Goal: Task Accomplishment & Management: Complete application form

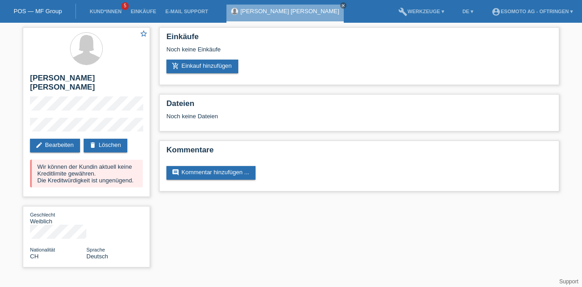
click at [97, 10] on link "Kund*innen" at bounding box center [105, 11] width 41 height 5
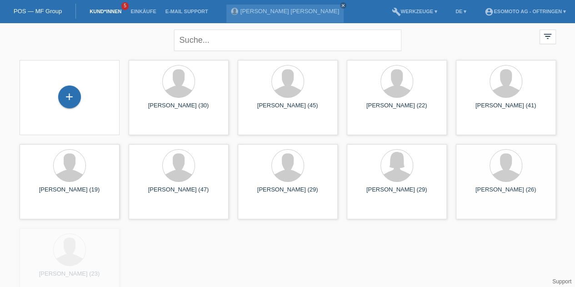
click at [77, 97] on div "+" at bounding box center [70, 96] width 22 height 15
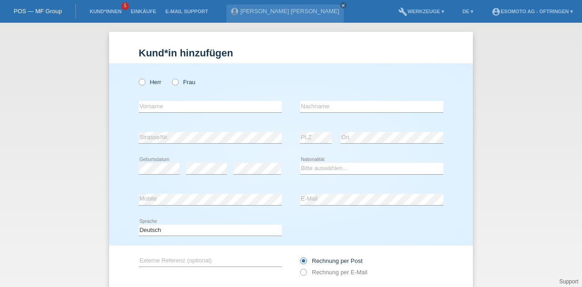
click at [146, 85] on label "Herr" at bounding box center [150, 82] width 23 height 7
click at [144, 85] on input "Herr" at bounding box center [142, 82] width 6 height 6
radio input "true"
click at [155, 101] on input "text" at bounding box center [210, 106] width 143 height 11
type input "Davide"
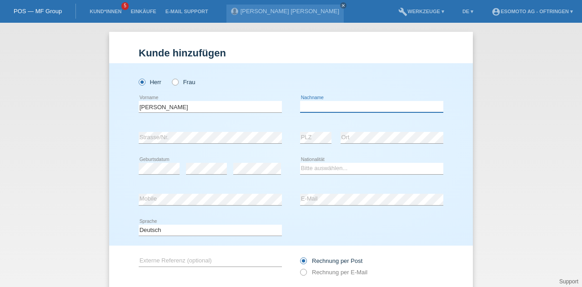
click at [370, 107] on input "text" at bounding box center [371, 106] width 143 height 11
type input "Schürch"
click at [142, 105] on input "Davide" at bounding box center [210, 106] width 143 height 11
type input "Sapora"
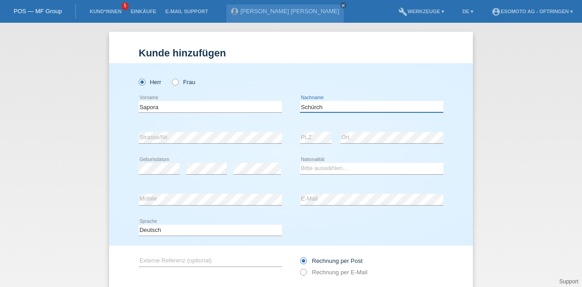
click at [302, 105] on input "Schürch" at bounding box center [371, 106] width 143 height 11
type input "[PERSON_NAME]"
click at [287, 155] on div "error Geburtsdatum error error Bitte auswählen..." at bounding box center [291, 168] width 304 height 31
click at [314, 168] on select "Bitte auswählen... Schweiz Deutschland Liechtenstein Österreich ------------ Af…" at bounding box center [371, 168] width 143 height 11
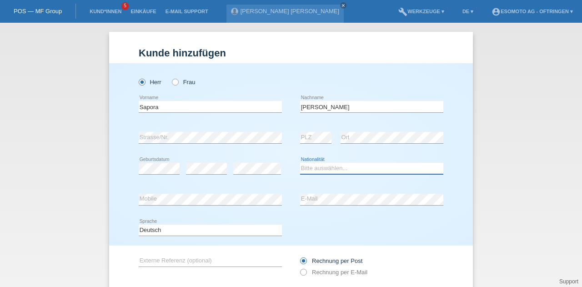
select select "CH"
click at [300, 163] on select "Bitte auswählen... Schweiz Deutschland Liechtenstein Österreich ------------ Af…" at bounding box center [371, 168] width 143 height 11
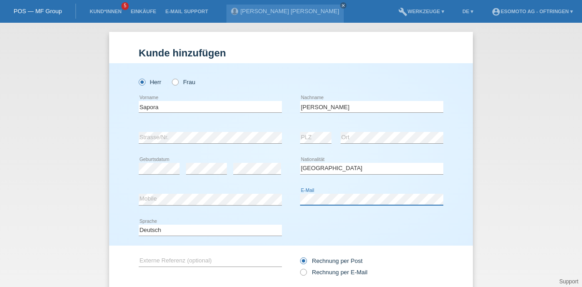
scroll to position [62, 0]
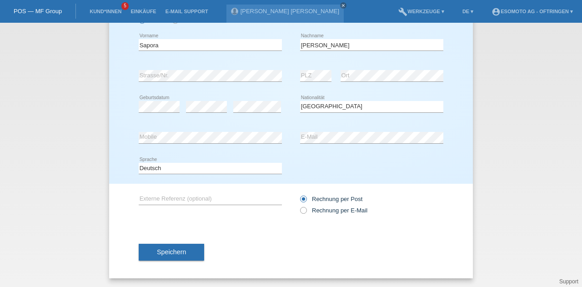
click at [165, 253] on span "Speichern" at bounding box center [171, 251] width 29 height 7
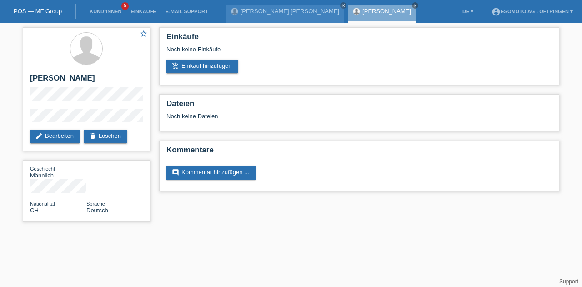
click at [181, 71] on link "add_shopping_cart Einkauf hinzufügen" at bounding box center [202, 67] width 72 height 14
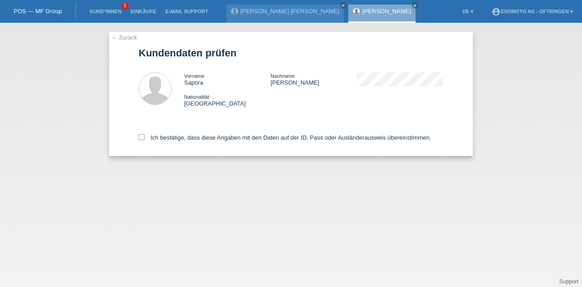
click at [142, 136] on icon at bounding box center [142, 137] width 6 height 6
click at [142, 136] on input "Ich bestätige, dass diese Angaben mit den Daten auf der ID, Pass oder Ausländer…" at bounding box center [142, 137] width 6 height 6
checkbox input "true"
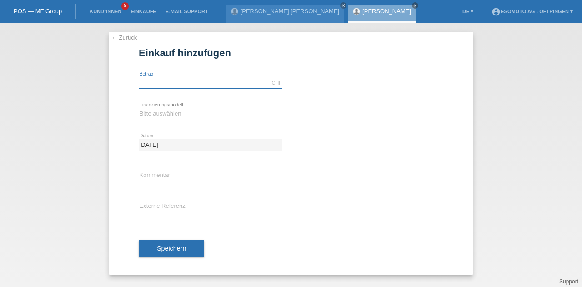
click at [153, 83] on input "text" at bounding box center [210, 82] width 143 height 11
type input "2490.00"
click at [159, 116] on select "Bitte auswählen Fixe Raten Kauf auf Rechnung mit Teilzahlungsoption" at bounding box center [210, 113] width 143 height 11
select select "69"
click at [139, 108] on select "Bitte auswählen Fixe Raten Kauf auf Rechnung mit Teilzahlungsoption" at bounding box center [210, 113] width 143 height 11
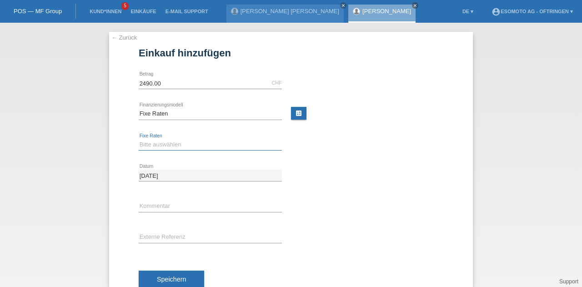
click at [158, 145] on select "Bitte auswählen 12 Raten 24 Raten 36 Raten 48 Raten" at bounding box center [210, 144] width 143 height 11
select select "139"
click at [139, 139] on select "Bitte auswählen 12 Raten 24 Raten 36 Raten 48 Raten" at bounding box center [210, 144] width 143 height 11
click at [157, 275] on span "Speichern" at bounding box center [171, 278] width 29 height 7
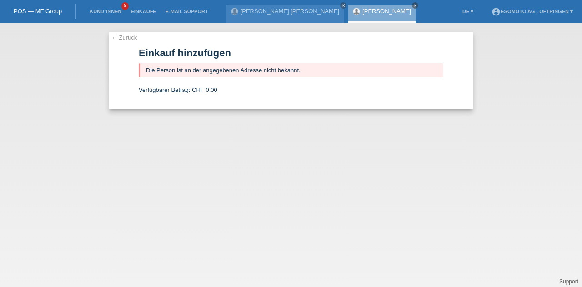
click at [117, 38] on link "← Zurück" at bounding box center [123, 37] width 25 height 7
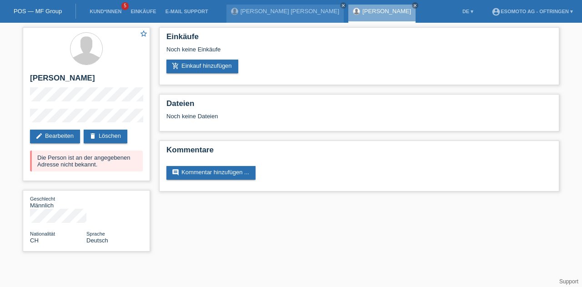
click at [42, 139] on icon "edit" at bounding box center [38, 135] width 7 height 7
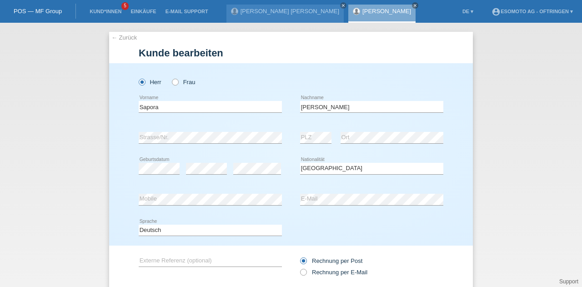
select select "CH"
click at [65, 151] on div "← Zurück Kunde bearbeiten Herr Frau Sapora error Vorname error" at bounding box center [291, 155] width 582 height 264
click at [293, 132] on div "error Strasse/Nr. error PLZ error Ort" at bounding box center [291, 137] width 304 height 31
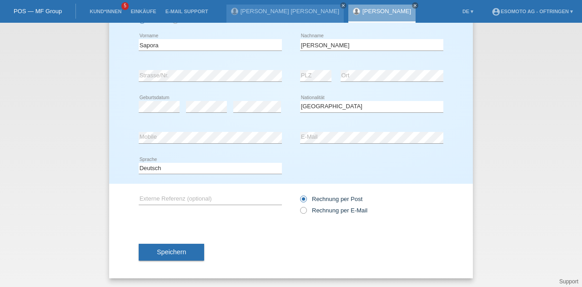
click at [157, 250] on span "Speichern" at bounding box center [171, 251] width 29 height 7
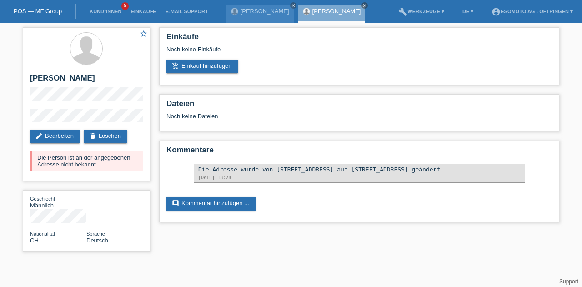
click at [197, 65] on link "add_shopping_cart Einkauf hinzufügen" at bounding box center [202, 67] width 72 height 14
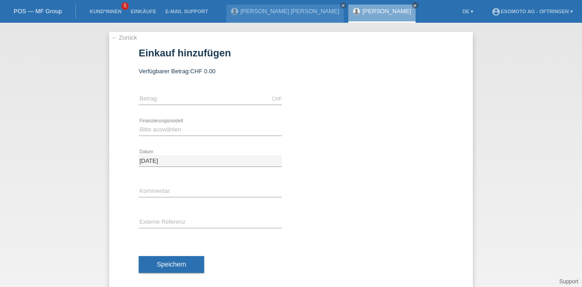
click at [197, 93] on div "CHF error Betrag" at bounding box center [210, 99] width 143 height 31
click at [194, 95] on input "text" at bounding box center [210, 98] width 143 height 11
type input "2490.00"
click at [165, 130] on select "Bitte auswählen Fixe Raten Kauf auf Rechnung mit Teilzahlungsoption" at bounding box center [210, 129] width 143 height 11
select select "69"
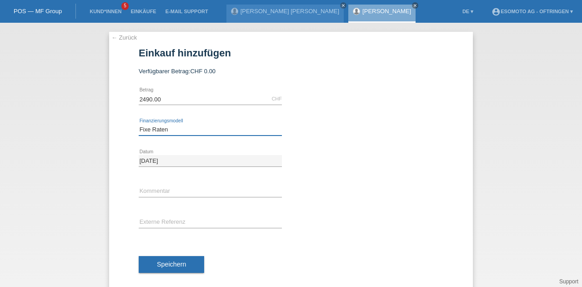
click at [139, 124] on select "Bitte auswählen Fixe Raten Kauf auf Rechnung mit Teilzahlungsoption" at bounding box center [210, 129] width 143 height 11
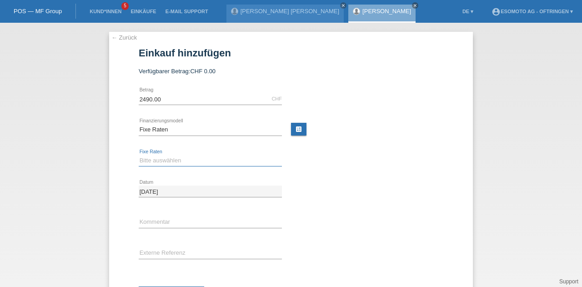
click at [156, 162] on select "Bitte auswählen 12 Raten 24 Raten 36 Raten 48 Raten" at bounding box center [210, 160] width 143 height 11
select select "139"
click at [139, 155] on select "Bitte auswählen 12 Raten 24 Raten 36 Raten 48 Raten" at bounding box center [210, 160] width 143 height 11
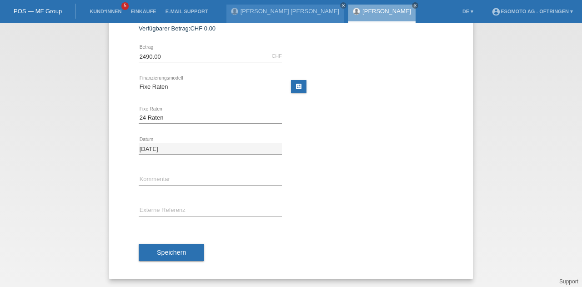
click at [164, 259] on button "Speichern" at bounding box center [171, 252] width 65 height 17
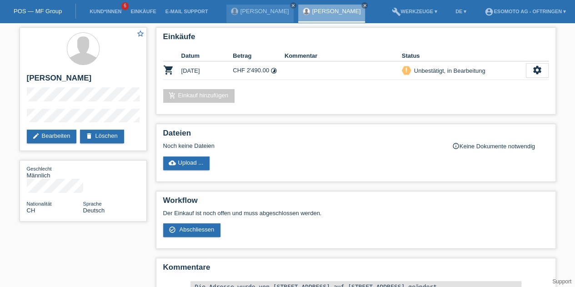
click at [532, 69] on icon "settings" at bounding box center [537, 70] width 10 height 10
